Goal: Find contact information: Find contact information

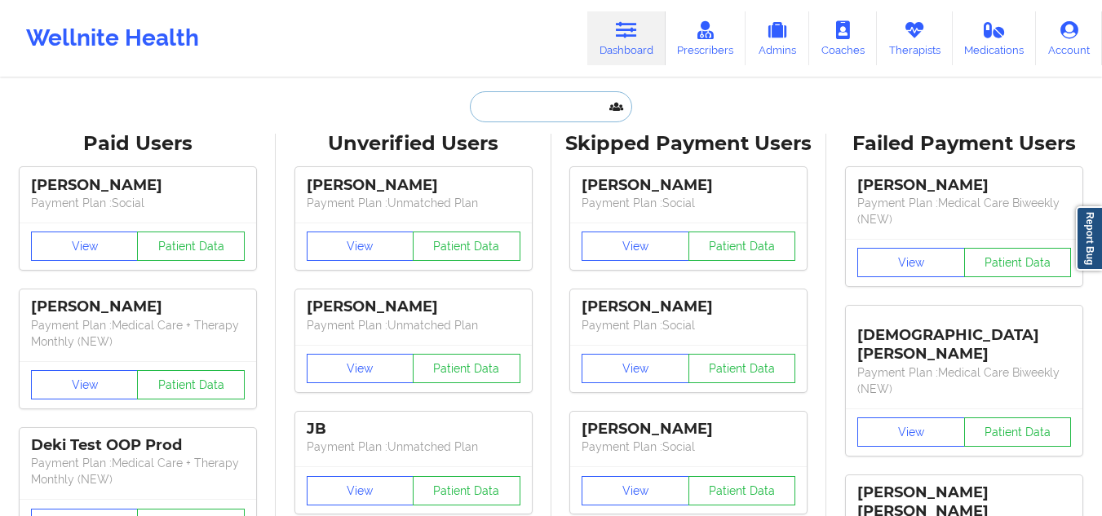
click at [501, 105] on input "text" at bounding box center [550, 106] width 161 height 31
paste input "[EMAIL_ADDRESS][DOMAIN_NAME]"
type input "[EMAIL_ADDRESS][DOMAIN_NAME]"
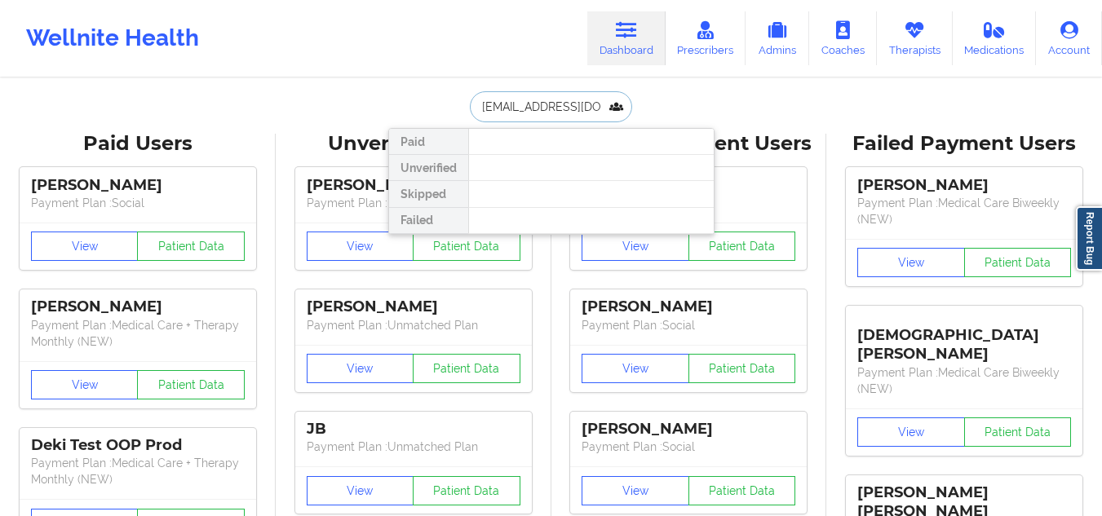
scroll to position [0, 20]
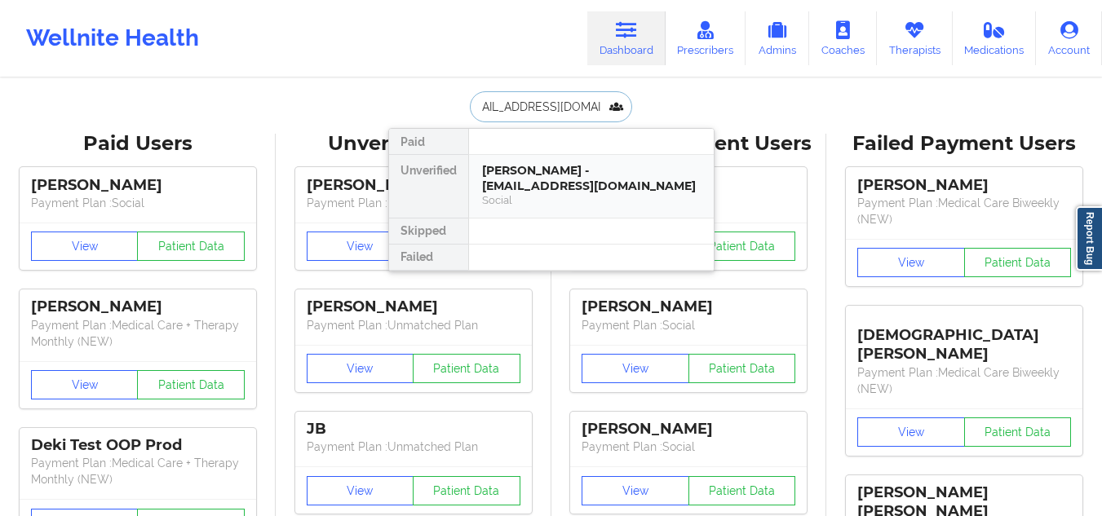
click at [515, 173] on div "[PERSON_NAME] - [EMAIL_ADDRESS][DOMAIN_NAME]" at bounding box center [591, 178] width 219 height 30
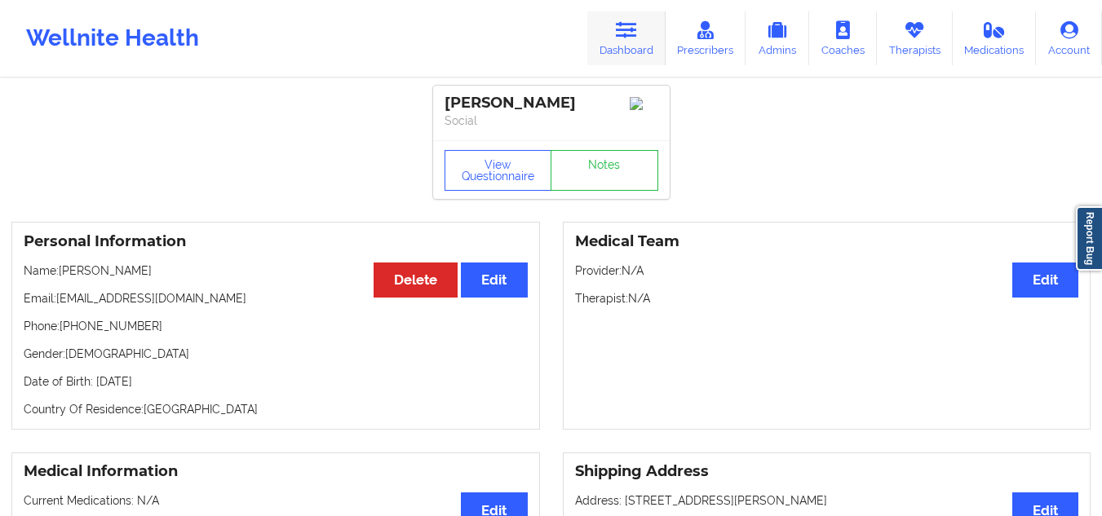
click at [633, 42] on link "Dashboard" at bounding box center [626, 38] width 78 height 54
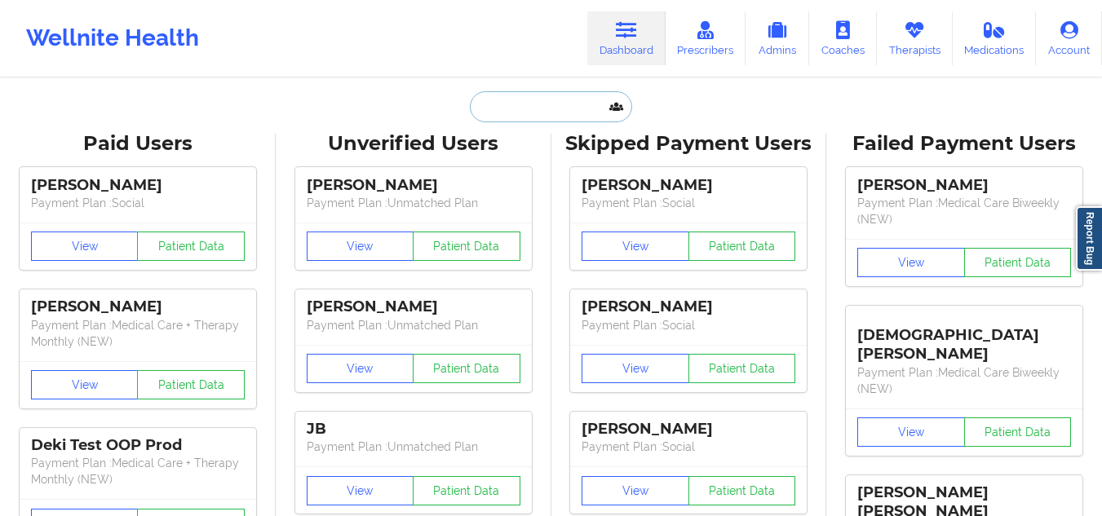
click at [537, 117] on input "text" at bounding box center [550, 106] width 161 height 31
paste input "[EMAIL_ADDRESS][DOMAIN_NAME]"
type input "[EMAIL_ADDRESS][DOMAIN_NAME]"
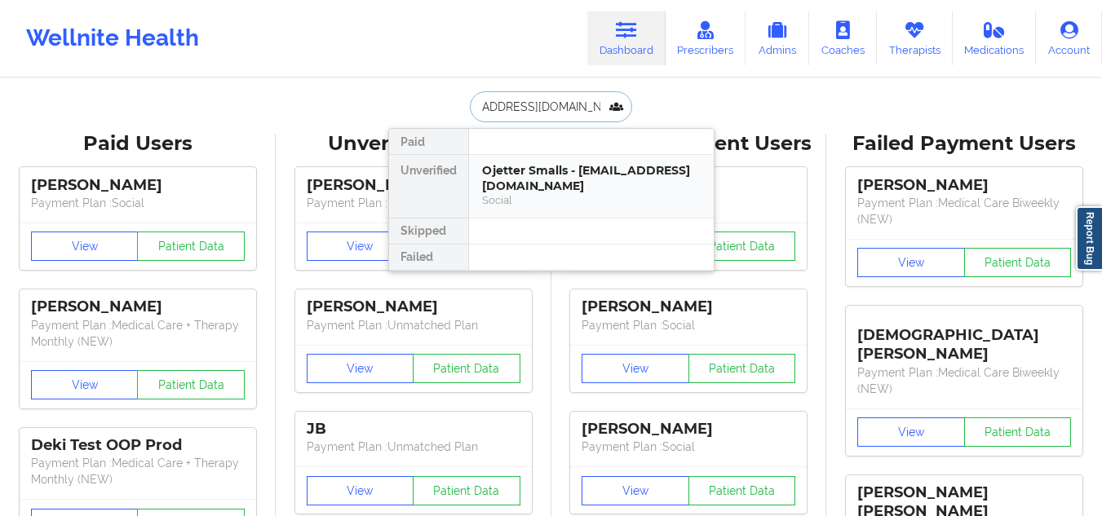
click at [530, 183] on div "Ojetter Smalls - [EMAIL_ADDRESS][DOMAIN_NAME]" at bounding box center [591, 178] width 219 height 30
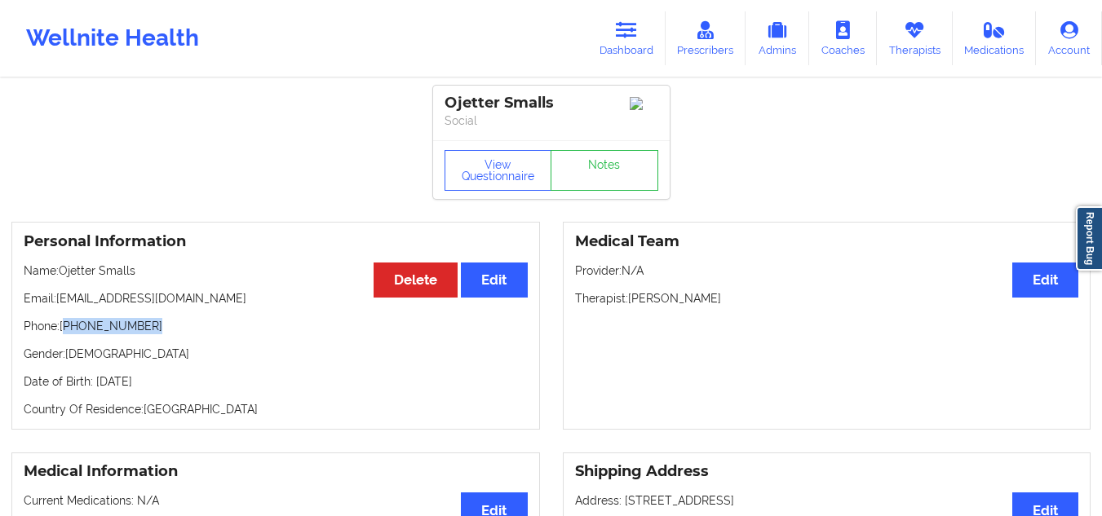
drag, startPoint x: 153, startPoint y: 334, endPoint x: 68, endPoint y: 327, distance: 85.9
click at [68, 327] on p "Phone: [PHONE_NUMBER]" at bounding box center [276, 326] width 504 height 16
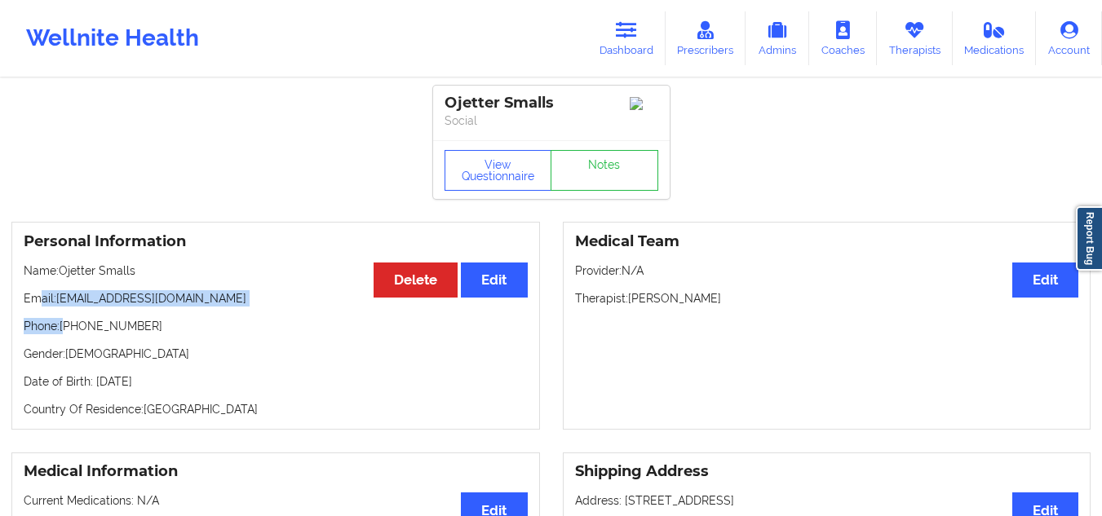
drag, startPoint x: 68, startPoint y: 327, endPoint x: 36, endPoint y: 298, distance: 43.3
click at [36, 298] on div "Personal Information Edit Delete Name: Ojetter Smalls Email: [EMAIL_ADDRESS][DO…" at bounding box center [275, 326] width 528 height 208
copy div "ail: [EMAIL_ADDRESS][DOMAIN_NAME] Phone: +"
click at [167, 332] on p "Phone: [PHONE_NUMBER]" at bounding box center [276, 326] width 504 height 16
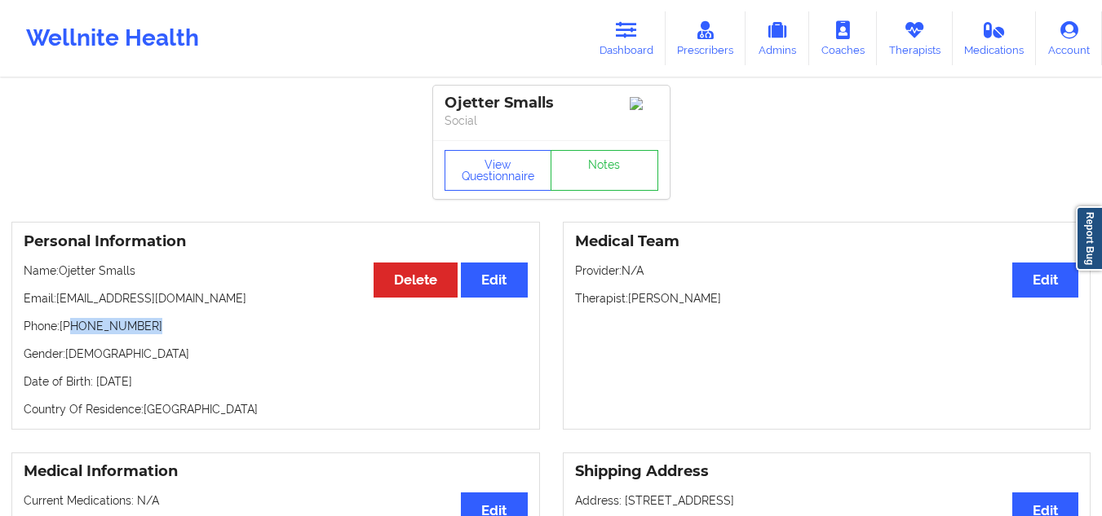
drag, startPoint x: 167, startPoint y: 332, endPoint x: 72, endPoint y: 333, distance: 95.4
click at [72, 333] on p "Phone: [PHONE_NUMBER]" at bounding box center [276, 326] width 504 height 16
copy p "[PHONE_NUMBER]"
drag, startPoint x: 205, startPoint y: 307, endPoint x: 61, endPoint y: 307, distance: 143.5
click at [61, 307] on p "Email: [EMAIL_ADDRESS][DOMAIN_NAME]" at bounding box center [276, 298] width 504 height 16
